Goal: Find specific page/section: Find specific page/section

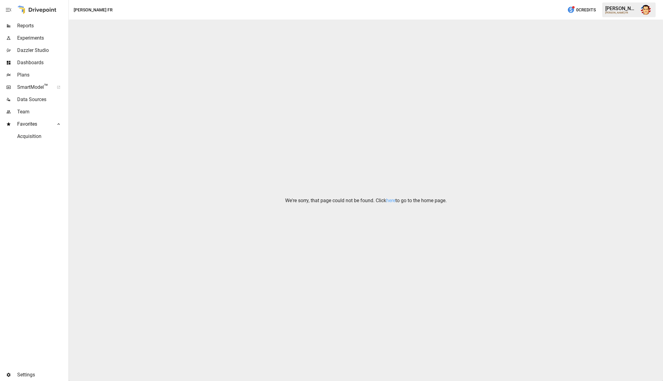
click at [30, 25] on span "Reports" at bounding box center [42, 25] width 50 height 7
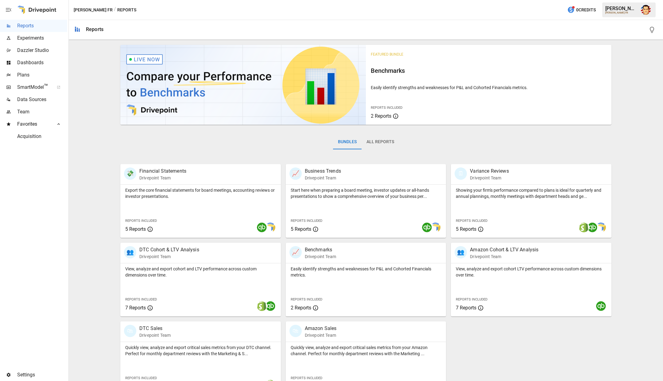
click at [88, 90] on div "Featured Bundle Benchmarks Easily identify strengths and weaknesses for P&L and…" at bounding box center [366, 218] width 590 height 353
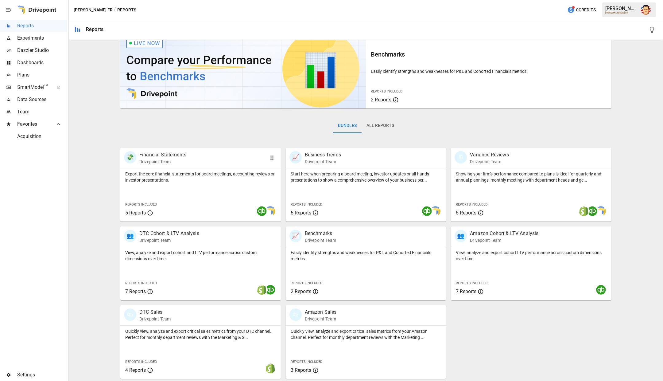
click at [154, 177] on p "Export the core financial statements for board meetings, accounting reviews or …" at bounding box center [200, 177] width 151 height 12
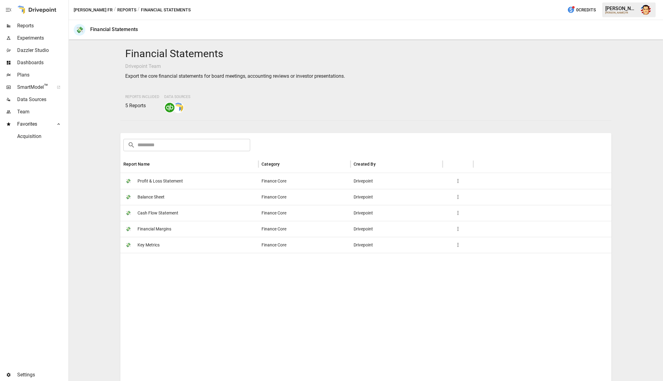
click at [161, 178] on span "Profit & Loss Statement" at bounding box center [160, 181] width 45 height 16
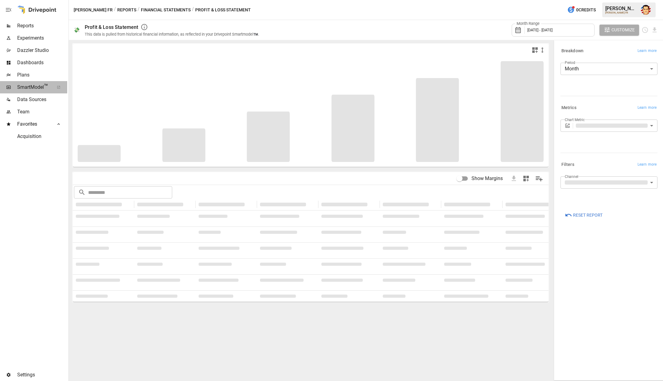
click at [38, 88] on span "SmartModel ™" at bounding box center [33, 87] width 33 height 7
click at [31, 73] on span "Plans" at bounding box center [42, 74] width 50 height 7
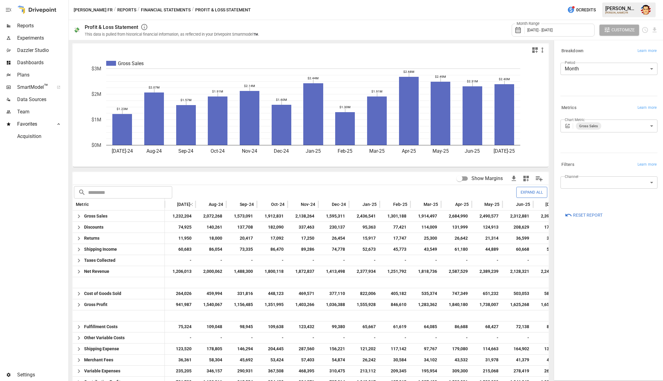
click at [32, 71] on span "Plans" at bounding box center [42, 74] width 50 height 7
